Goal: Task Accomplishment & Management: Complete application form

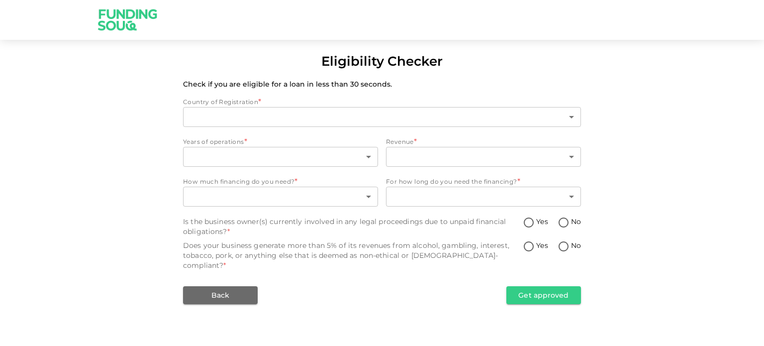
type input "1"
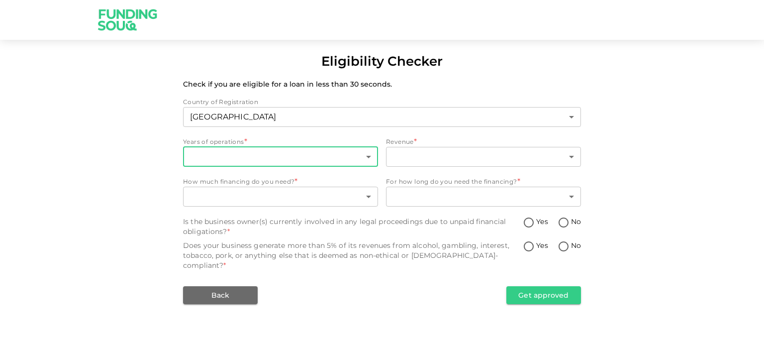
click at [281, 157] on body "Eligibility Checker Check if you are eligible for a loan in less than 30 second…" at bounding box center [382, 173] width 764 height 346
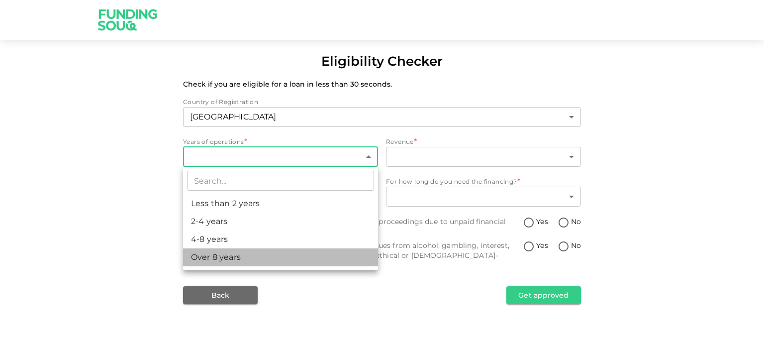
click at [276, 255] on li "Over 8 years" at bounding box center [280, 257] width 195 height 18
type input "4"
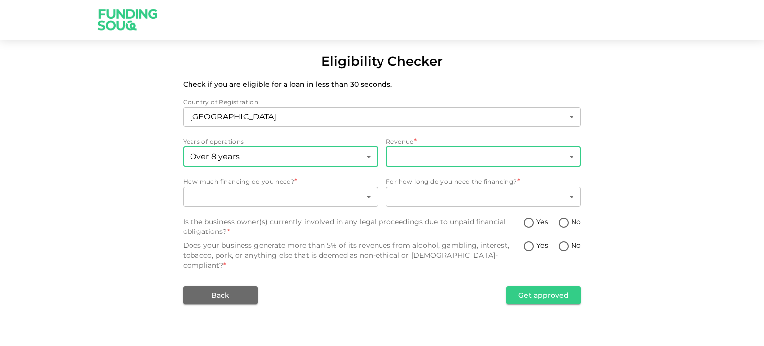
click at [410, 158] on body "Eligibility Checker Check if you are eligible for a loan in less than 30 second…" at bounding box center [382, 173] width 764 height 346
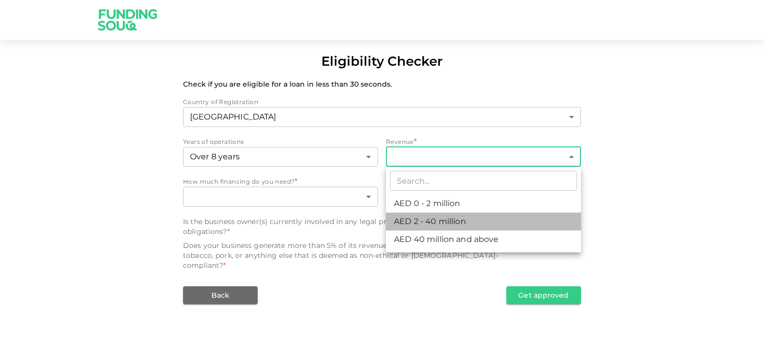
click at [420, 222] on li "AED 2 - 40 million" at bounding box center [483, 221] width 195 height 18
type input "2"
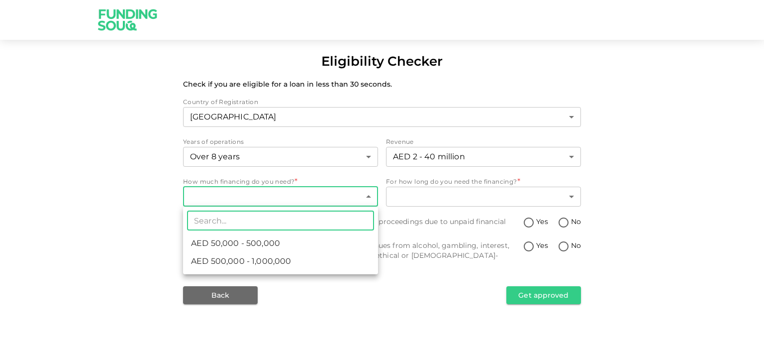
click at [287, 201] on body "Eligibility Checker Check if you are eligible for a loan in less than 30 second…" at bounding box center [382, 173] width 764 height 346
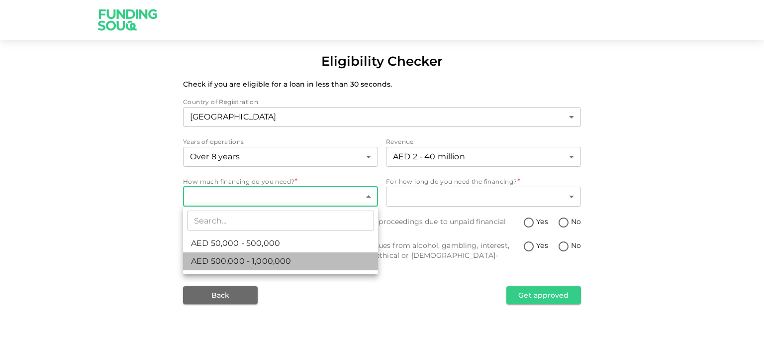
click at [289, 259] on li "AED 500,000 - 1,000,000" at bounding box center [280, 261] width 195 height 18
type input "2"
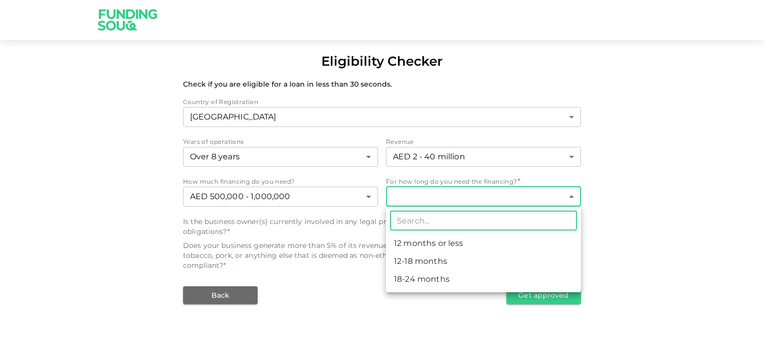
click at [421, 195] on body "Eligibility Checker Check if you are eligible for a loan in less than 30 second…" at bounding box center [382, 173] width 764 height 346
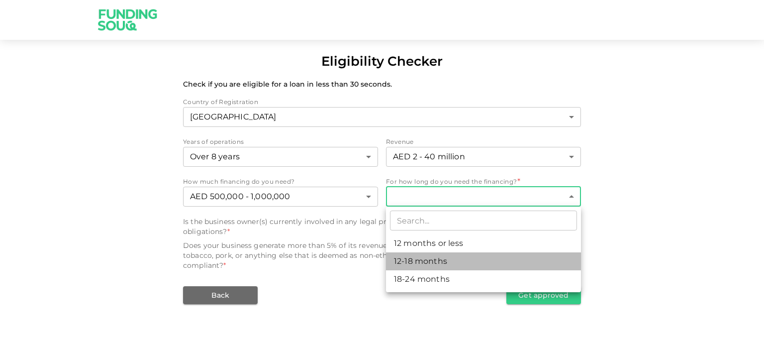
click at [432, 262] on li "12-18 months" at bounding box center [483, 261] width 195 height 18
type input "2"
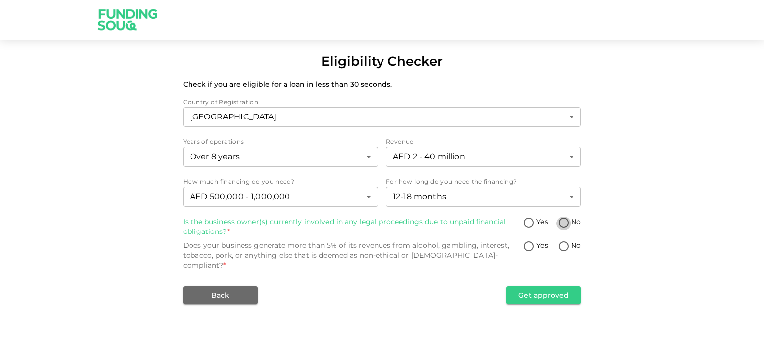
click at [563, 225] on input "No" at bounding box center [563, 222] width 15 height 13
radio input "true"
click at [560, 248] on input "No" at bounding box center [563, 246] width 15 height 13
radio input "true"
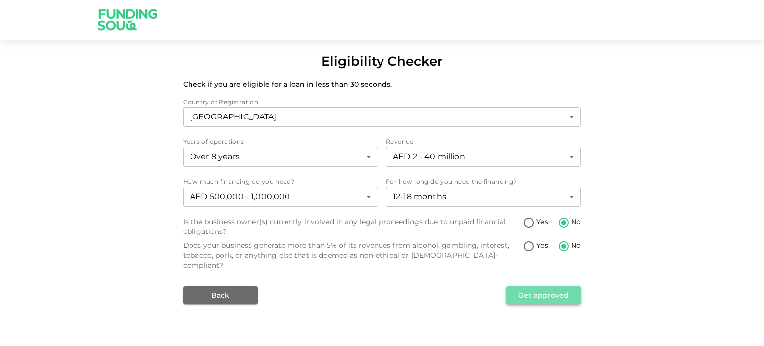
click at [560, 286] on button "Get approved" at bounding box center [543, 295] width 75 height 18
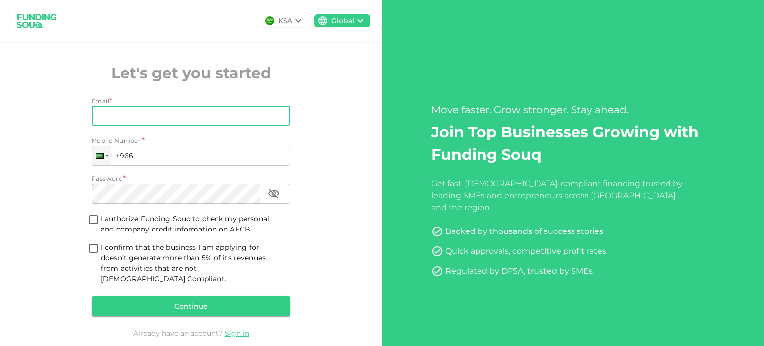
click at [184, 111] on input "Email" at bounding box center [185, 116] width 188 height 20
paste input "[EMAIL_ADDRESS][DOMAIN_NAME]"
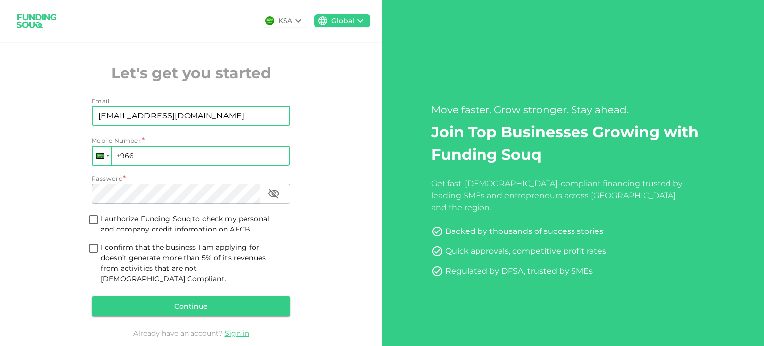
type input "[EMAIL_ADDRESS][DOMAIN_NAME]"
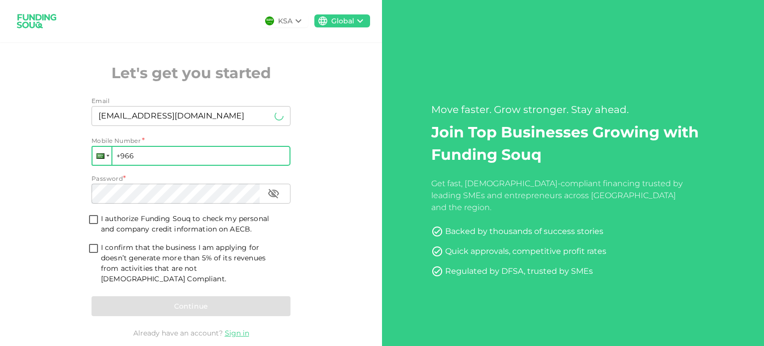
click at [106, 155] on div at bounding box center [107, 156] width 3 height 2
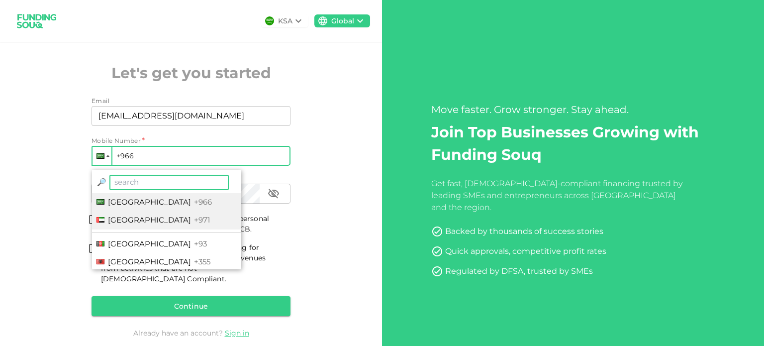
click at [127, 219] on span "[GEOGRAPHIC_DATA]" at bounding box center [149, 219] width 83 height 9
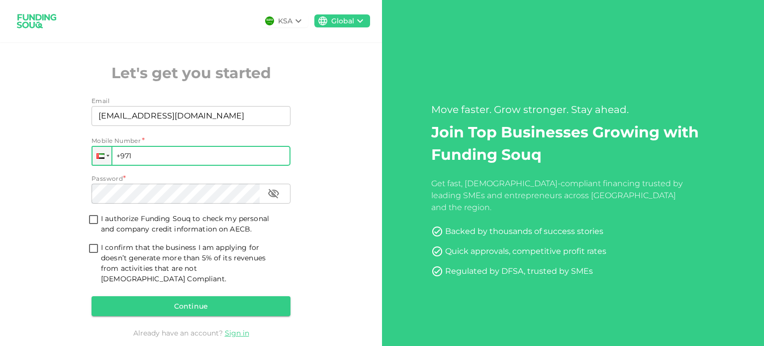
click at [203, 159] on input "+971" at bounding box center [190, 156] width 199 height 20
paste input "508 818 267"
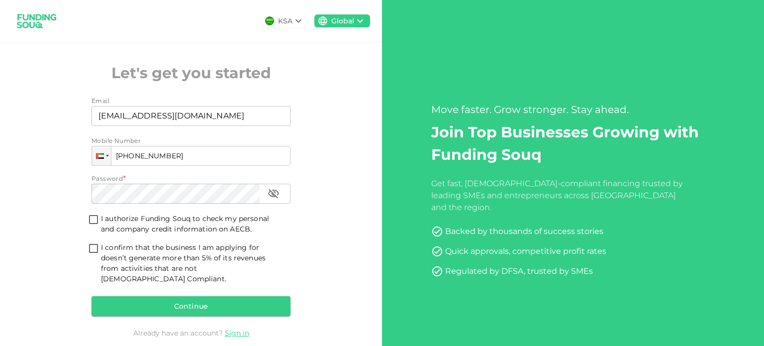
type input "[PHONE_NUMBER]"
click at [292, 223] on div "KSA Global Let's get you started Email Email [EMAIL_ADDRESS][DOMAIN_NAME] Email…" at bounding box center [191, 183] width 382 height 367
click at [95, 218] on input "I authorize Funding Souq to check my personal and company credit information on…" at bounding box center [93, 219] width 15 height 13
checkbox input "true"
click at [95, 246] on input "I confirm that the business I am applying for doesn’t generate more than 5% of …" at bounding box center [93, 248] width 15 height 13
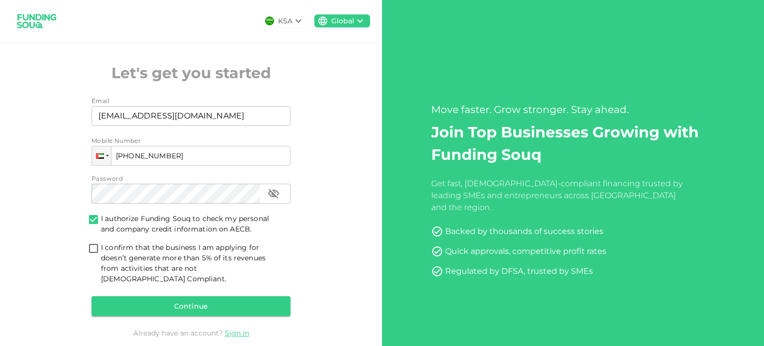
checkbox input "true"
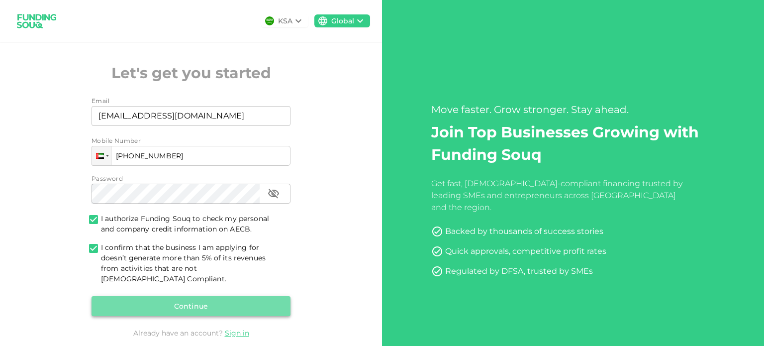
click at [177, 296] on button "Continue" at bounding box center [190, 306] width 199 height 20
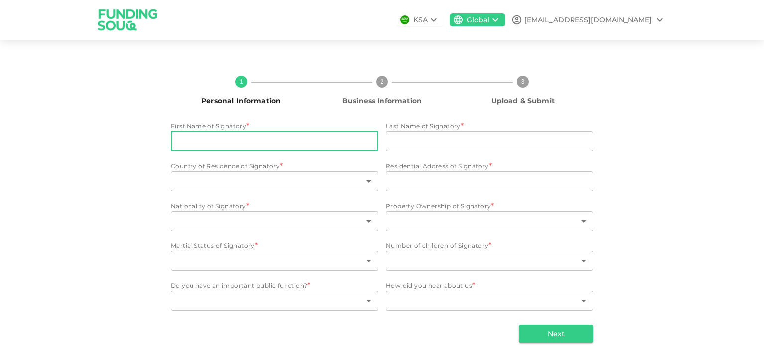
click at [230, 143] on input "First Name of Signatory" at bounding box center [274, 141] width 207 height 20
drag, startPoint x: 286, startPoint y: 142, endPoint x: 219, endPoint y: 138, distance: 67.2
click at [217, 138] on input "[PERSON_NAME]" at bounding box center [274, 141] width 207 height 20
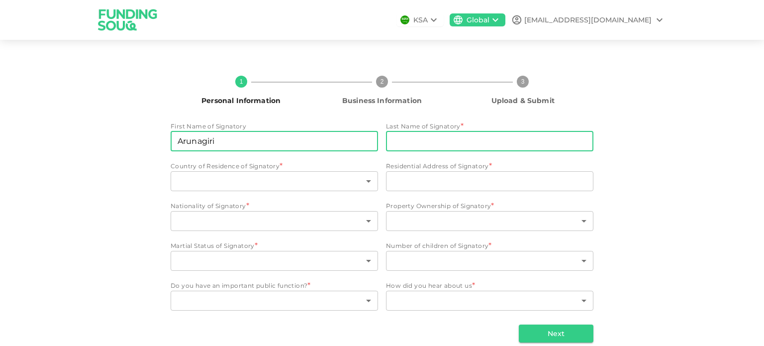
type input "Arunagiri"
click at [389, 143] on input "Last Name of Signatory" at bounding box center [489, 141] width 207 height 20
paste input "[PERSON_NAME]"
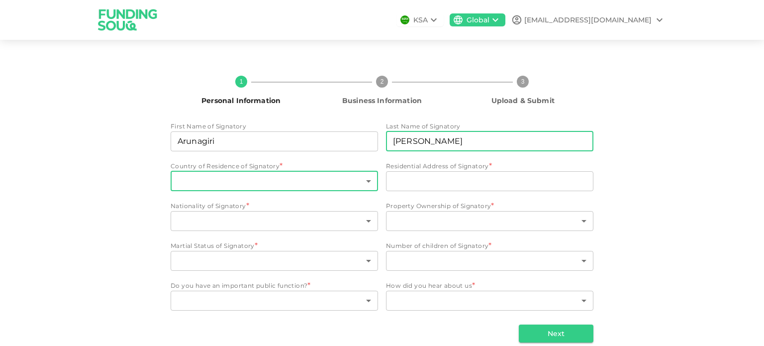
type input "[PERSON_NAME]"
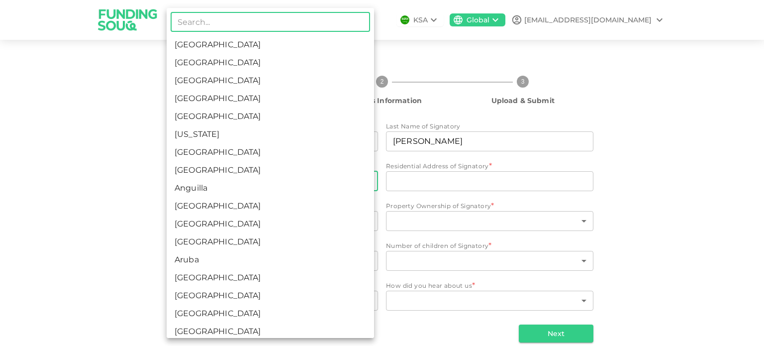
click at [248, 181] on body "KSA Global [EMAIL_ADDRESS][DOMAIN_NAME] 1 Personal Information 2 Business Infor…" at bounding box center [382, 173] width 764 height 346
click at [280, 65] on li "[GEOGRAPHIC_DATA]" at bounding box center [270, 63] width 207 height 18
type input "2"
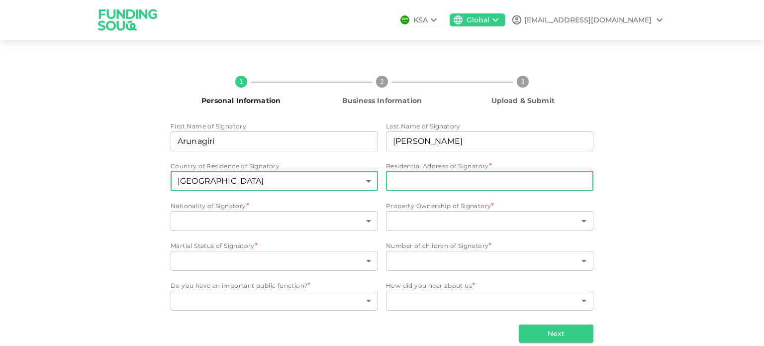
click at [408, 181] on input "Residential Address of Signatory" at bounding box center [489, 181] width 207 height 20
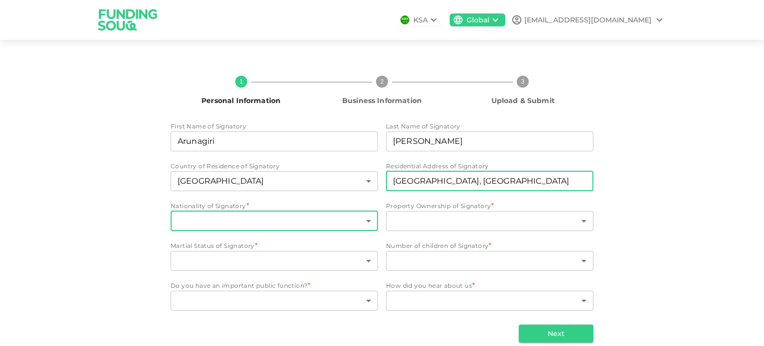
type input "[GEOGRAPHIC_DATA], [GEOGRAPHIC_DATA]"
click at [307, 228] on body "KSA Global [EMAIL_ADDRESS][DOMAIN_NAME] 1 Personal Information 2 Business Infor…" at bounding box center [382, 173] width 764 height 346
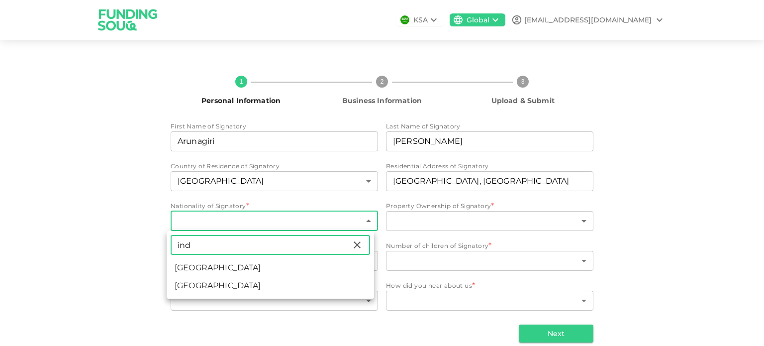
type input "ind"
click at [244, 272] on li "[GEOGRAPHIC_DATA]" at bounding box center [270, 268] width 207 height 18
type input "88"
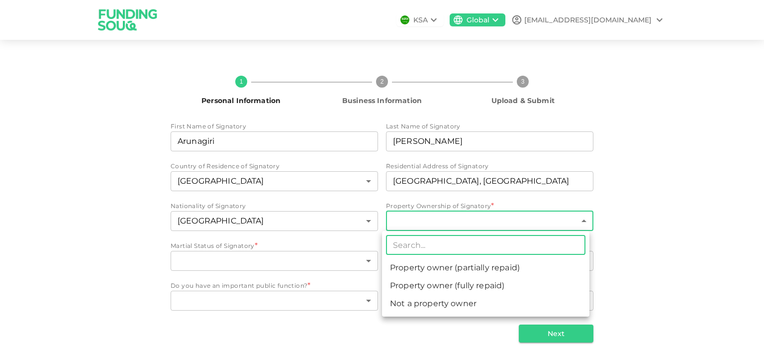
click at [419, 220] on body "KSA Global [EMAIL_ADDRESS][DOMAIN_NAME] 1 Personal Information 2 Business Infor…" at bounding box center [382, 173] width 764 height 346
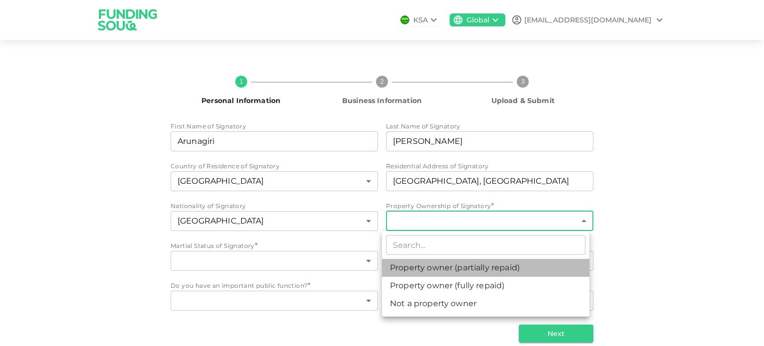
click at [426, 270] on li "Property owner (partially repaid)" at bounding box center [485, 268] width 207 height 18
type input "1"
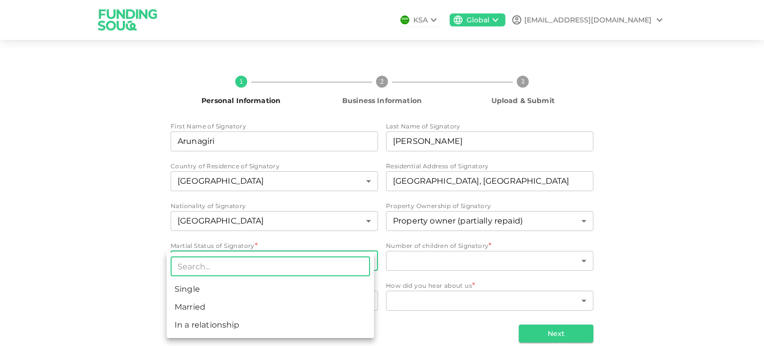
click at [270, 260] on body "KSA Global [EMAIL_ADDRESS][DOMAIN_NAME] 1 Personal Information 2 Business Infor…" at bounding box center [382, 173] width 764 height 346
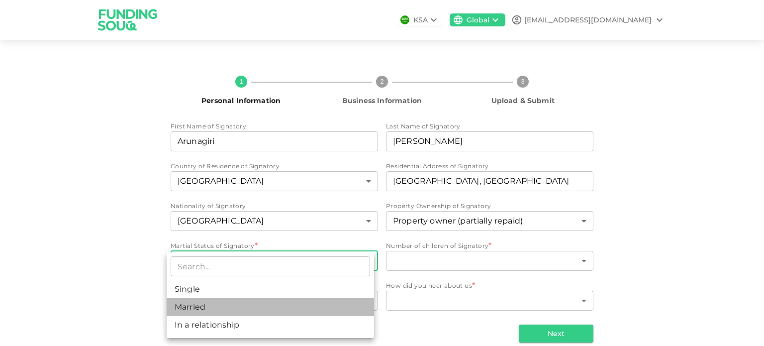
click at [255, 304] on li "Married" at bounding box center [270, 307] width 207 height 18
type input "2"
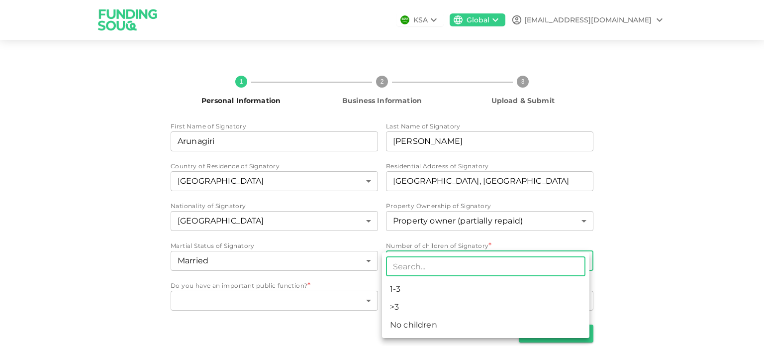
click at [415, 259] on body "KSA Global [EMAIL_ADDRESS][DOMAIN_NAME] 1 Personal Information 2 Business Infor…" at bounding box center [382, 173] width 764 height 346
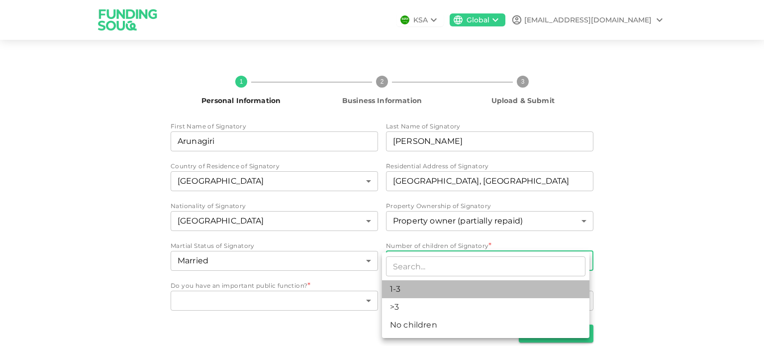
click at [414, 288] on li "1-3" at bounding box center [485, 289] width 207 height 18
type input "1"
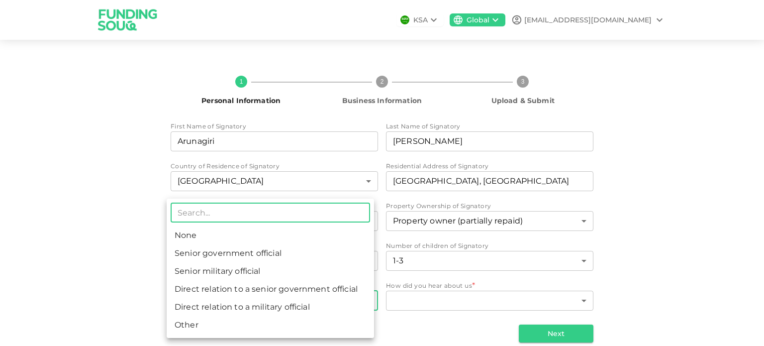
click at [316, 303] on body "KSA Global [EMAIL_ADDRESS][DOMAIN_NAME] 1 Personal Information 2 Business Infor…" at bounding box center [382, 173] width 764 height 346
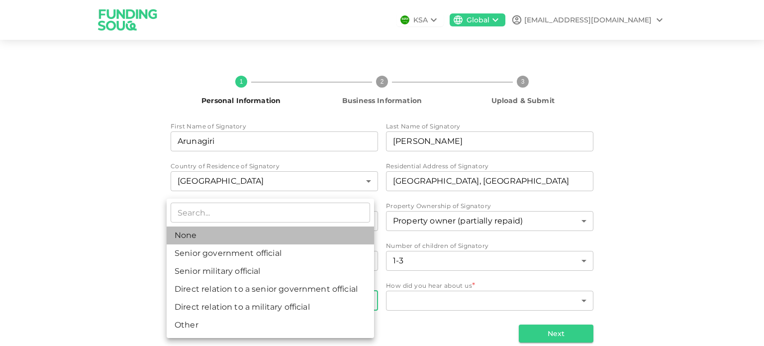
click at [276, 237] on li "None" at bounding box center [270, 235] width 207 height 18
type input "1"
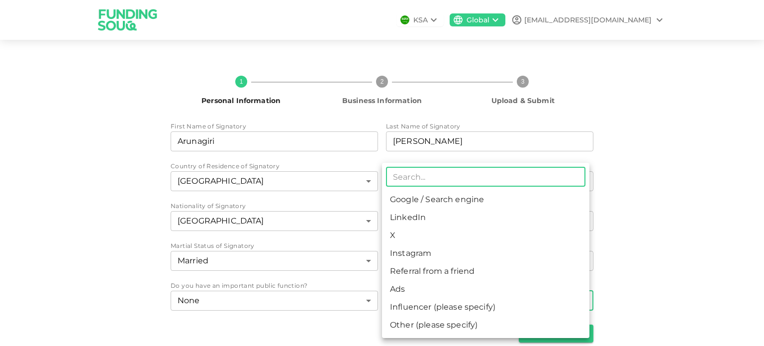
click at [412, 304] on body "KSA Global [EMAIL_ADDRESS][DOMAIN_NAME] 1 Personal Information 2 Business Infor…" at bounding box center [382, 173] width 764 height 346
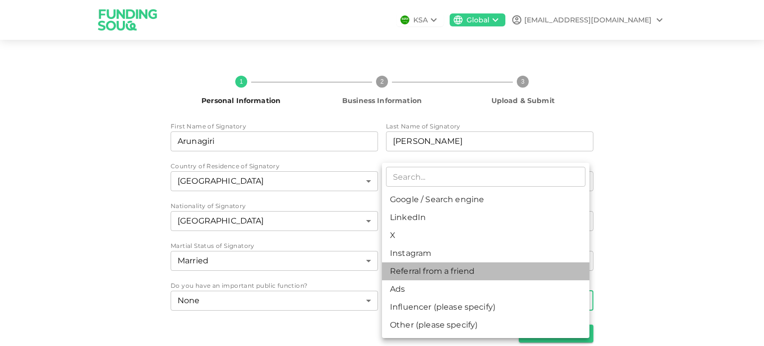
click at [414, 272] on li "Referral from a friend" at bounding box center [485, 271] width 207 height 18
type input "10"
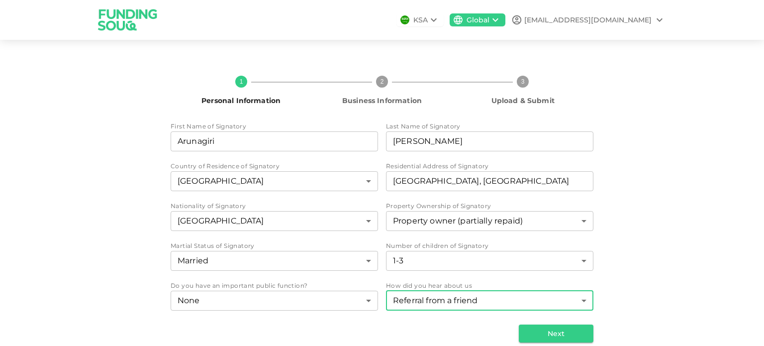
scroll to position [12, 0]
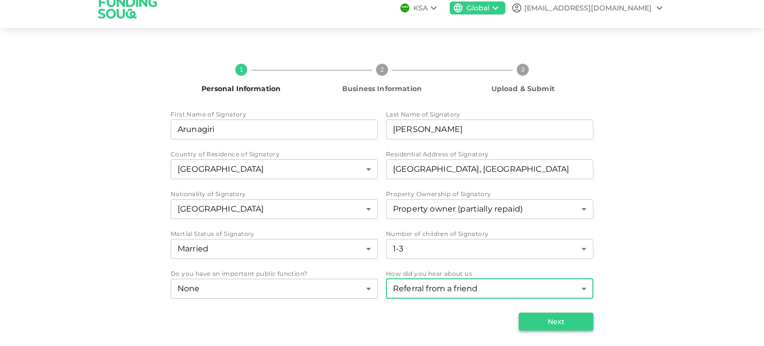
click at [546, 320] on button "Next" at bounding box center [556, 321] width 75 height 18
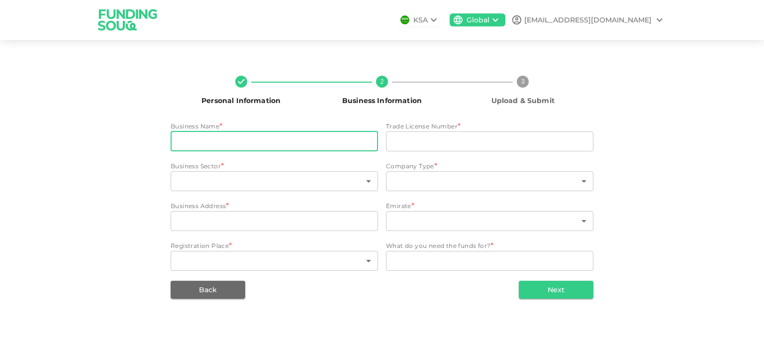
click at [278, 137] on input "businessName" at bounding box center [274, 141] width 207 height 20
drag, startPoint x: 237, startPoint y: 136, endPoint x: 175, endPoint y: 137, distance: 62.2
click at [176, 137] on input "Innovative" at bounding box center [274, 141] width 207 height 20
paste input "Industrial Systems FZC"
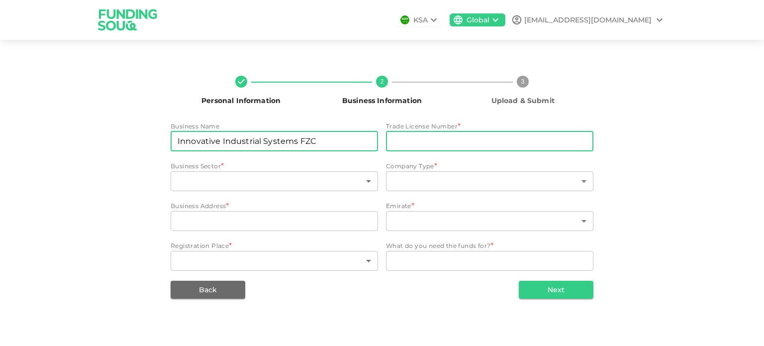
type input "Innovative Industrial Systems FZC"
click at [412, 141] on input "tradeLicenseNumber" at bounding box center [489, 141] width 207 height 20
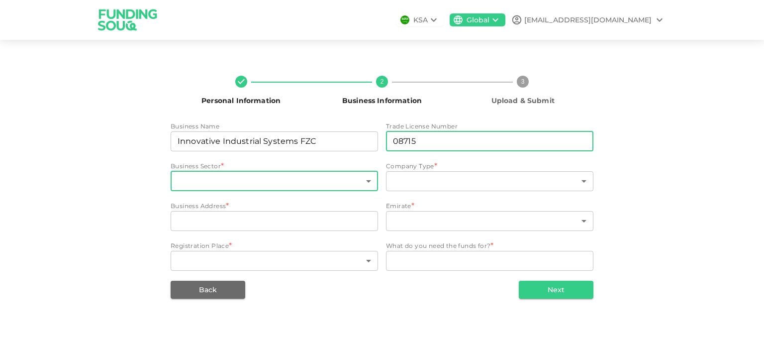
type input "08715"
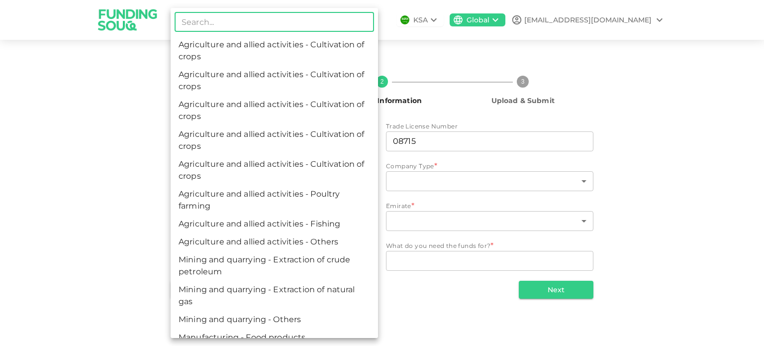
click at [271, 179] on body "KSA Global [EMAIL_ADDRESS][DOMAIN_NAME] Personal Information 2 Business Informa…" at bounding box center [382, 173] width 764 height 346
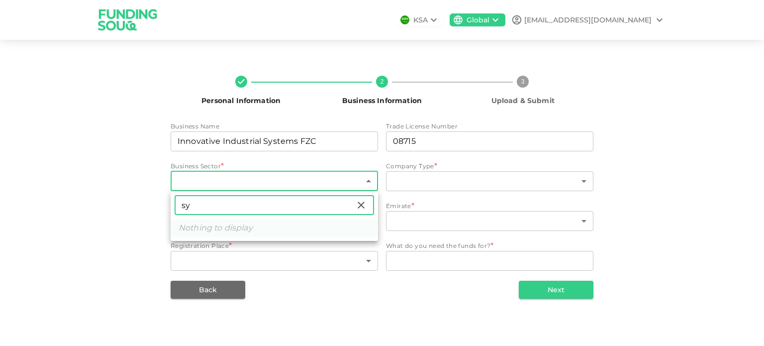
type input "s"
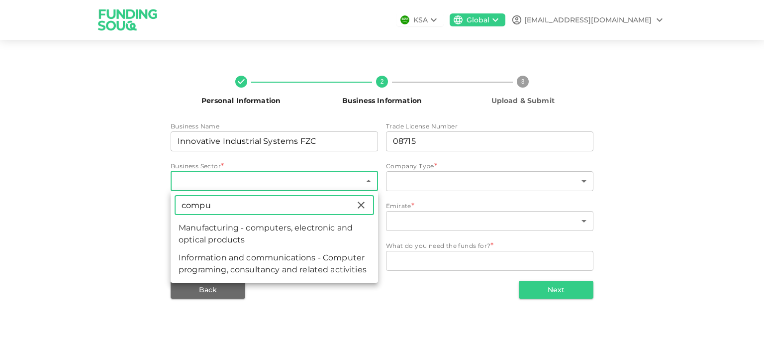
type input "compu"
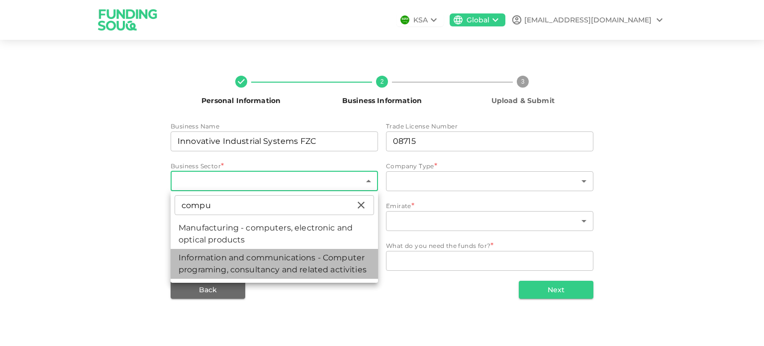
click at [280, 257] on li "Information and communications - Computer programing, consultancy and related a…" at bounding box center [274, 264] width 207 height 30
type input "96"
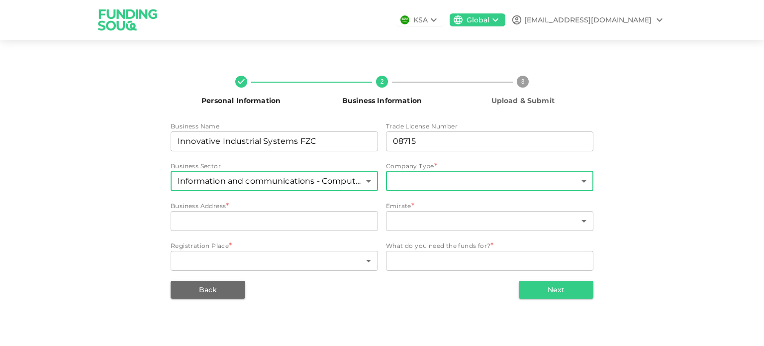
click at [406, 185] on body "KSA Global [EMAIL_ADDRESS][DOMAIN_NAME] Personal Information 2 Business Informa…" at bounding box center [382, 173] width 764 height 346
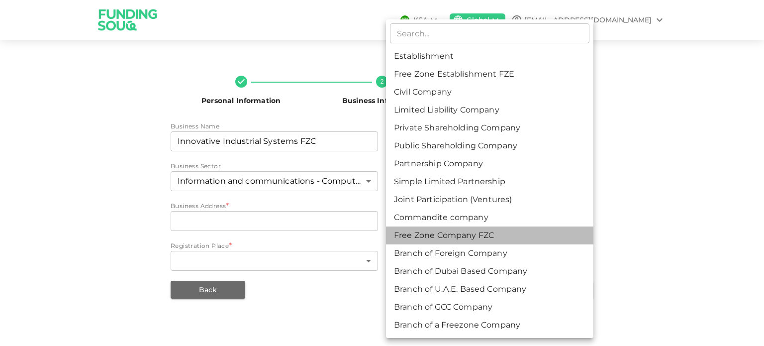
click at [423, 231] on li "Free Zone Company FZC" at bounding box center [489, 235] width 207 height 18
type input "11"
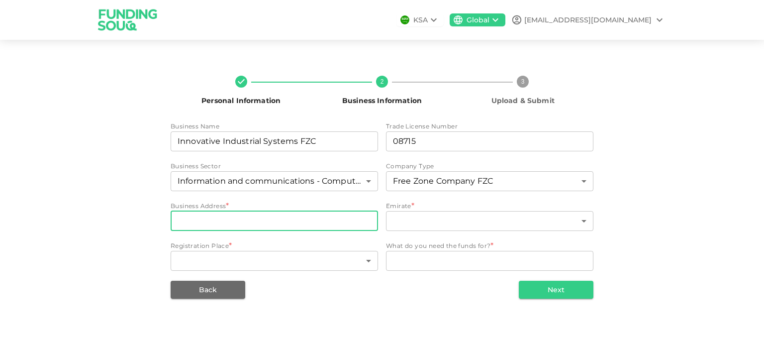
click at [245, 217] on input "businessAddress" at bounding box center [274, 221] width 207 height 20
paste input "A3-077, [GEOGRAPHIC_DATA], [GEOGRAPHIC_DATA], [GEOGRAPHIC_DATA]"
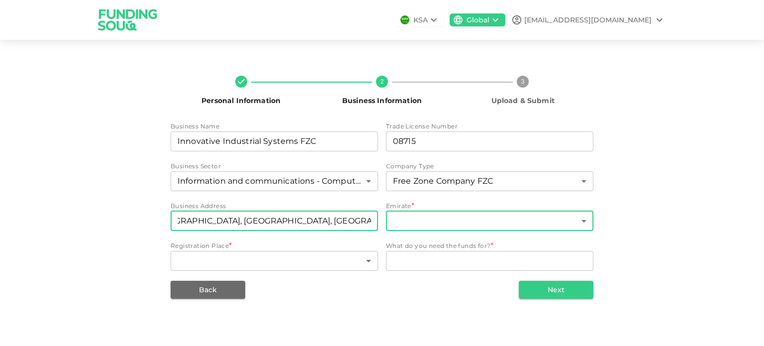
type input "Office: A3-077, [GEOGRAPHIC_DATA], [GEOGRAPHIC_DATA], [GEOGRAPHIC_DATA]"
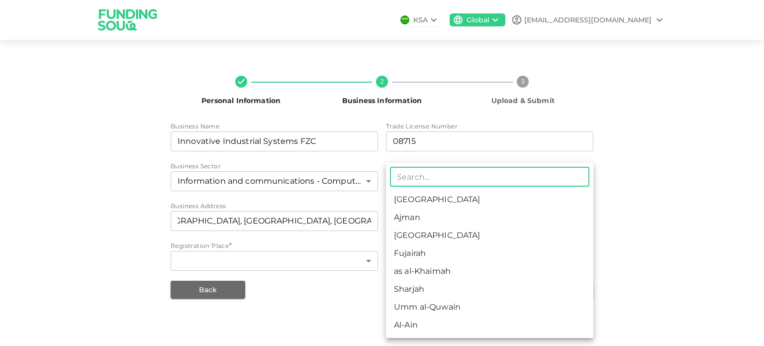
scroll to position [0, 0]
click at [398, 216] on body "KSA Global [EMAIL_ADDRESS][DOMAIN_NAME] Personal Information 2 Business Informa…" at bounding box center [382, 173] width 764 height 346
click at [425, 283] on li "Sharjah" at bounding box center [489, 289] width 207 height 18
type input "6"
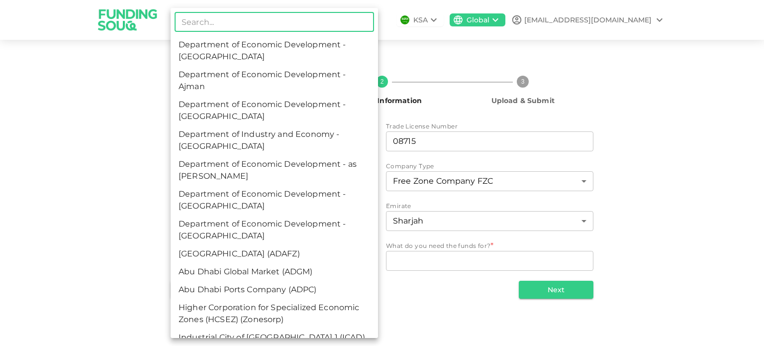
click at [262, 257] on body "KSA Global [EMAIL_ADDRESS][DOMAIN_NAME] Personal Information 2 Business Informa…" at bounding box center [382, 173] width 764 height 346
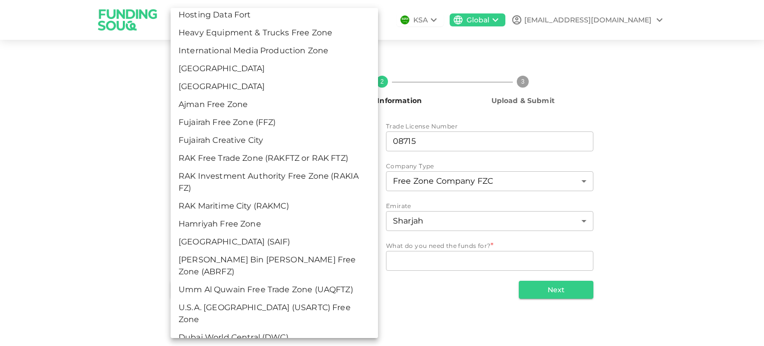
scroll to position [1094, 0]
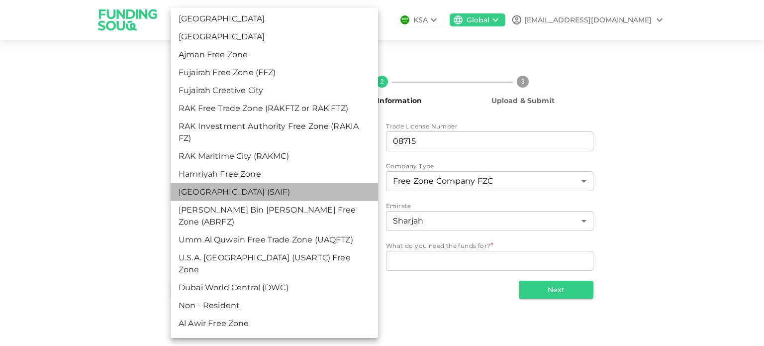
click at [278, 185] on li "[GEOGRAPHIC_DATA] (SAIF)" at bounding box center [274, 192] width 207 height 18
type input "61"
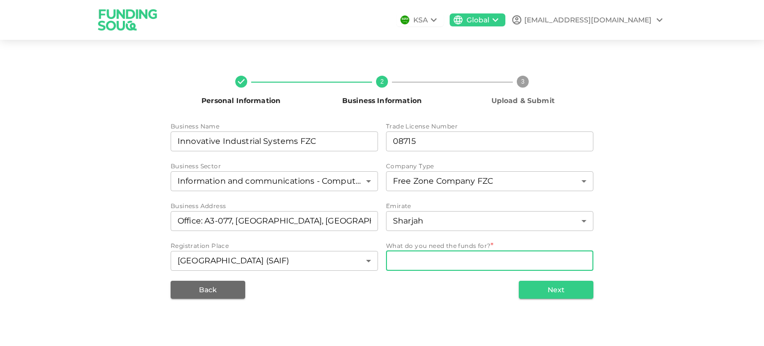
click at [413, 260] on textarea "WhatDoYouNeedFundsFor" at bounding box center [489, 260] width 193 height 11
type textarea "Supplier Payment"
click at [565, 290] on button "Next" at bounding box center [556, 289] width 75 height 18
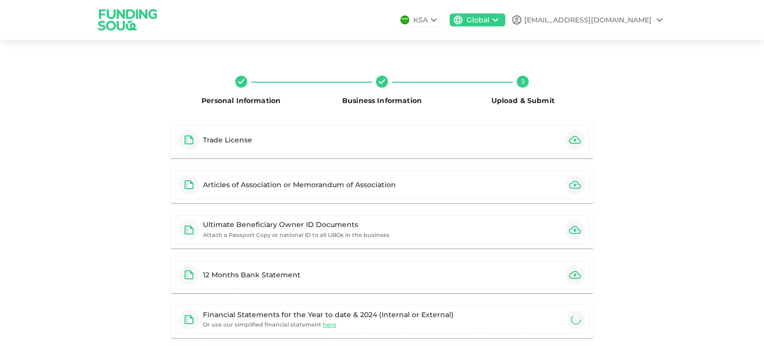
scroll to position [125, 0]
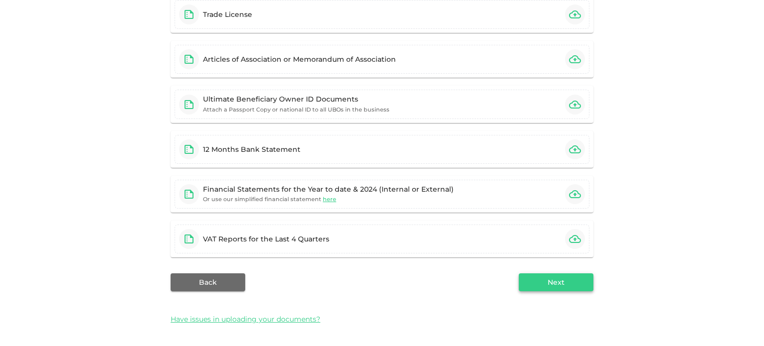
click at [539, 280] on button "Next" at bounding box center [556, 282] width 75 height 18
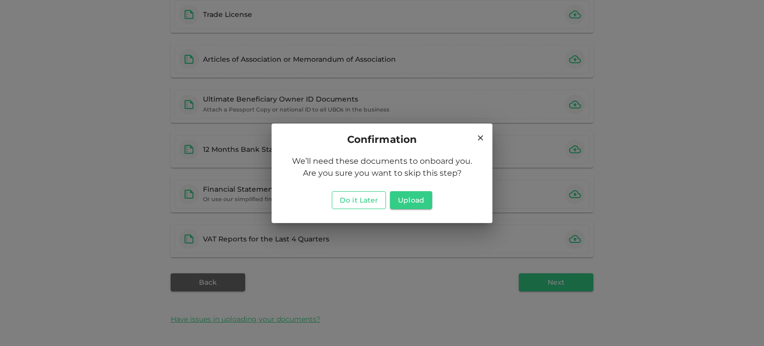
click at [362, 201] on button "Do it Later" at bounding box center [359, 200] width 54 height 18
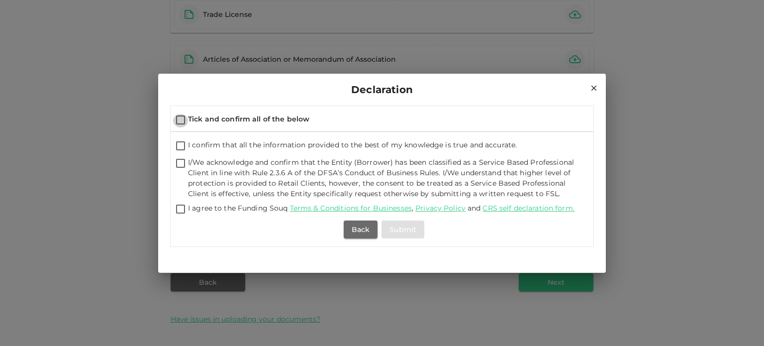
click at [182, 118] on input "Tick and confirm all of the below" at bounding box center [180, 120] width 15 height 13
checkbox input "true"
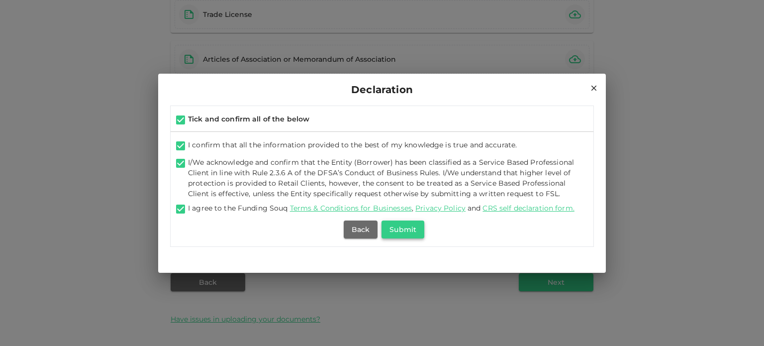
click at [393, 228] on button "Submit" at bounding box center [402, 229] width 43 height 18
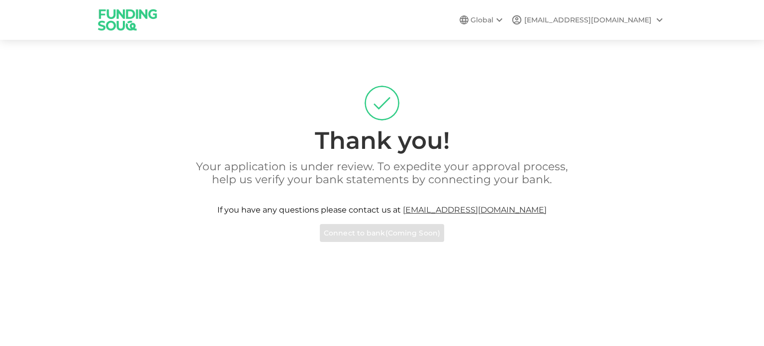
click at [661, 20] on icon at bounding box center [659, 20] width 12 height 12
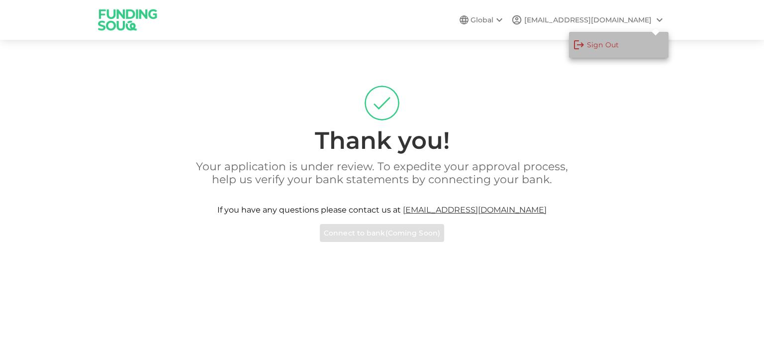
click at [633, 42] on li "Sign Out" at bounding box center [618, 45] width 99 height 26
